Goal: Task Accomplishment & Management: Manage account settings

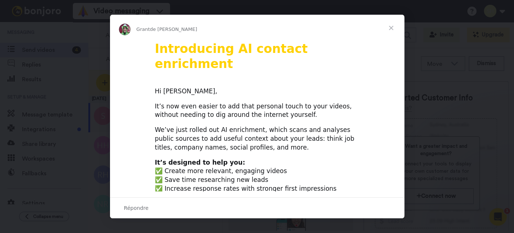
click at [389, 26] on span "Fermer" at bounding box center [391, 28] width 26 height 26
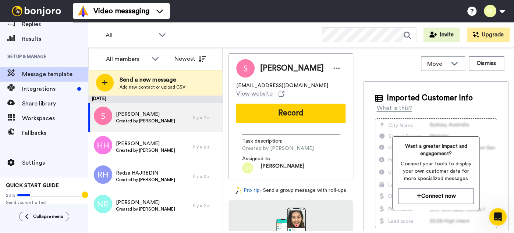
scroll to position [45, 0]
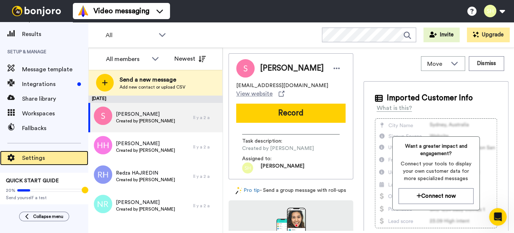
click at [34, 159] on span "Settings" at bounding box center [55, 158] width 66 height 9
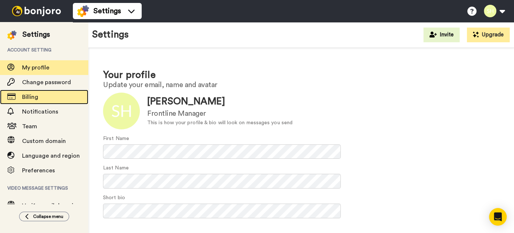
click at [37, 99] on span "Billing" at bounding box center [30, 97] width 16 height 6
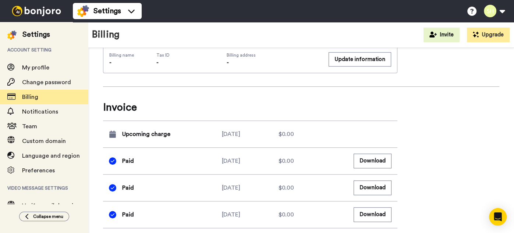
scroll to position [279, 0]
click at [378, 160] on button "Download" at bounding box center [373, 160] width 38 height 14
click at [373, 185] on button "Download" at bounding box center [373, 187] width 38 height 14
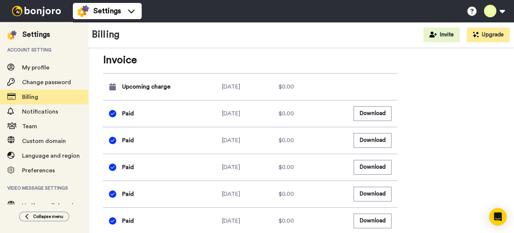
scroll to position [327, 0]
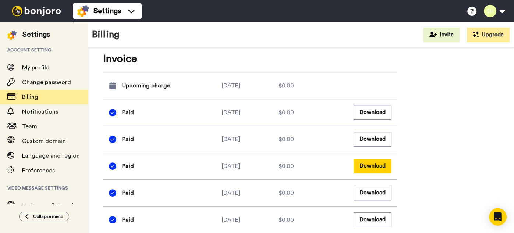
click at [360, 166] on button "Download" at bounding box center [373, 166] width 38 height 14
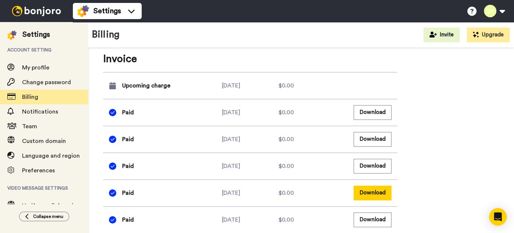
click at [361, 193] on button "Download" at bounding box center [373, 193] width 38 height 14
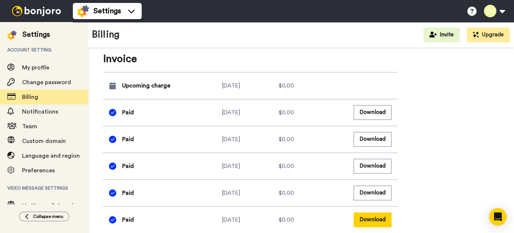
click at [365, 221] on button "Download" at bounding box center [373, 220] width 38 height 14
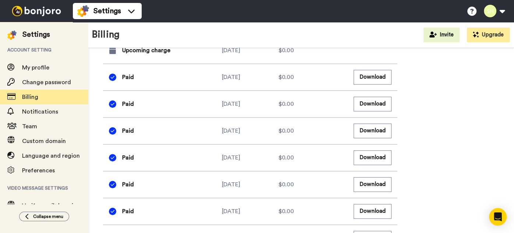
scroll to position [384, 0]
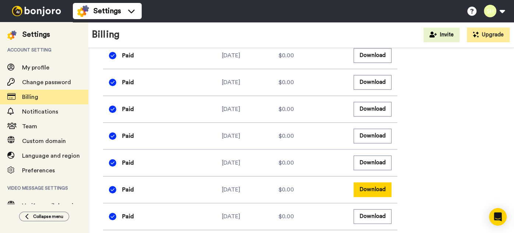
click at [366, 192] on button "Download" at bounding box center [373, 189] width 38 height 14
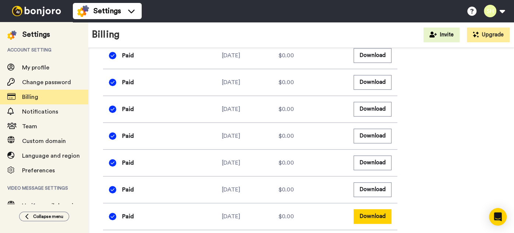
click at [366, 216] on button "Download" at bounding box center [373, 216] width 38 height 14
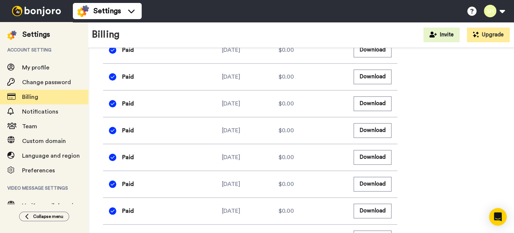
scroll to position [445, 0]
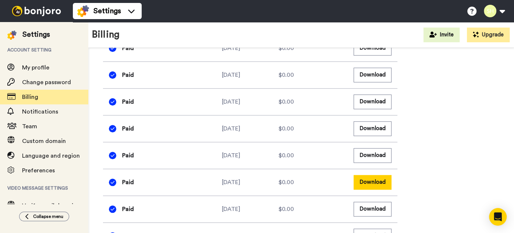
click at [359, 185] on button "Download" at bounding box center [373, 182] width 38 height 14
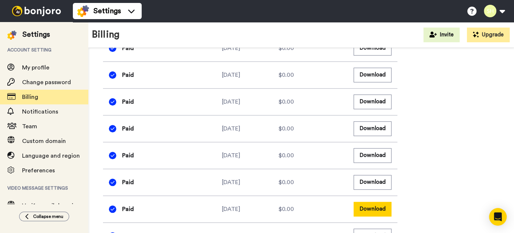
click at [363, 207] on button "Download" at bounding box center [373, 209] width 38 height 14
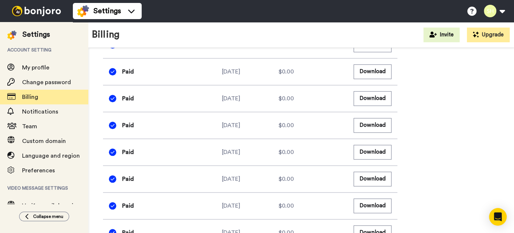
scroll to position [479, 0]
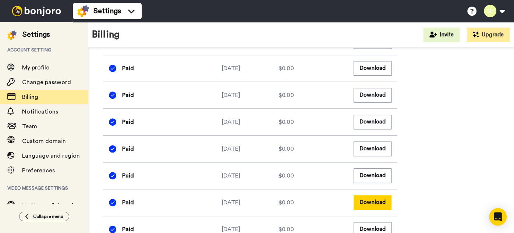
click at [365, 201] on button "Download" at bounding box center [373, 202] width 38 height 14
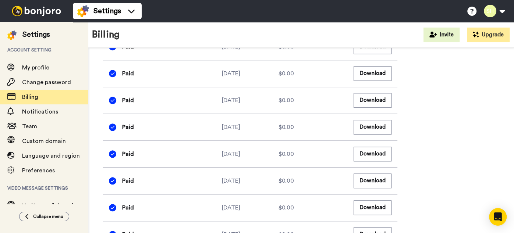
scroll to position [531, 0]
